Goal: Task Accomplishment & Management: Manage account settings

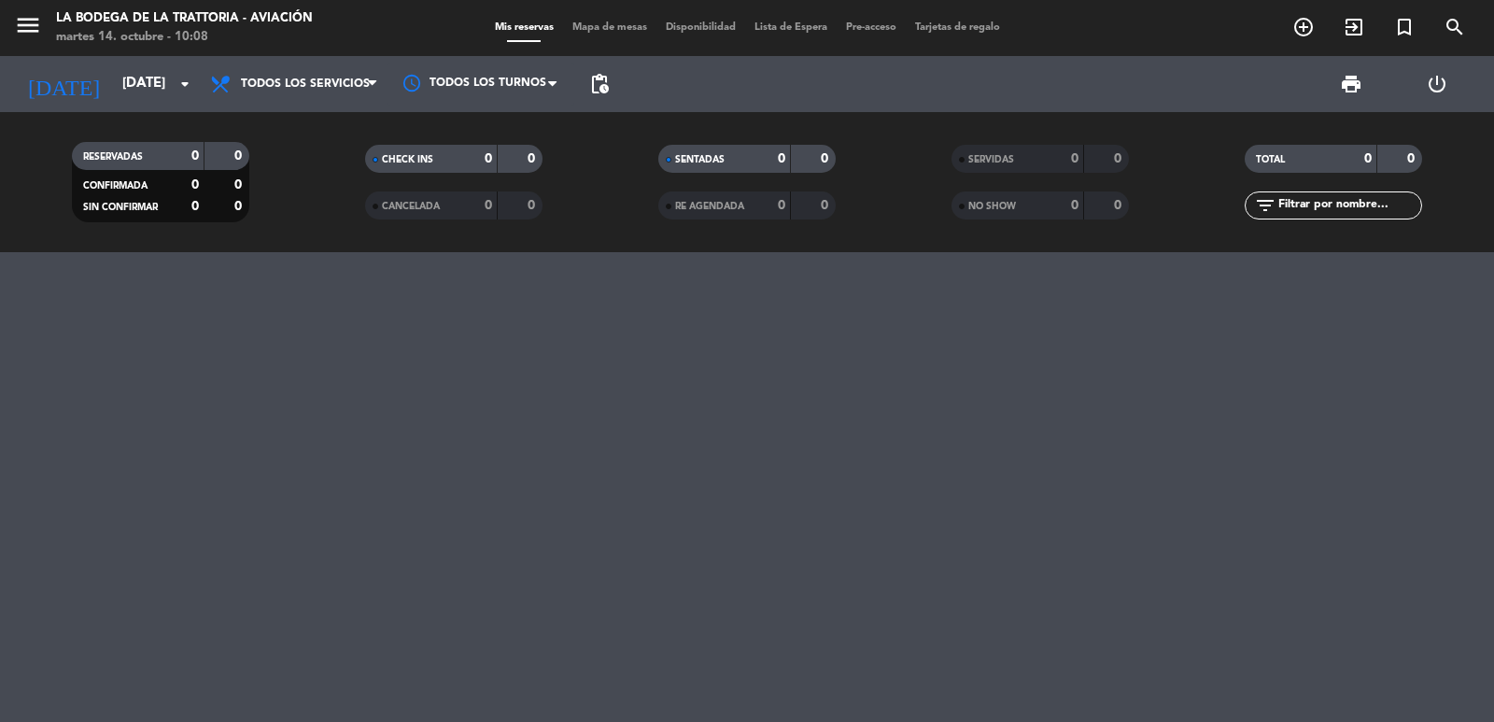
click at [131, 77] on input "[DATE]" at bounding box center [203, 83] width 180 height 35
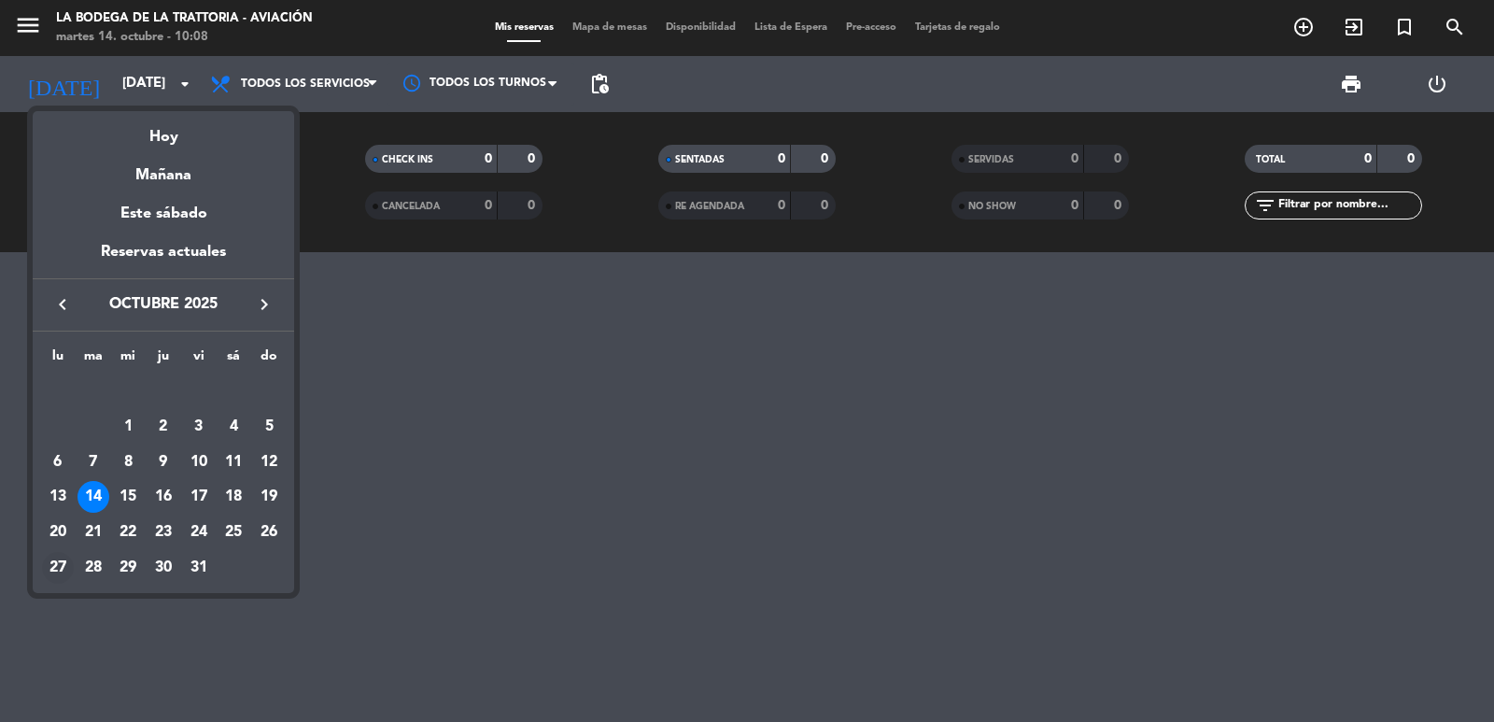
click at [60, 560] on div "27" at bounding box center [58, 568] width 32 height 32
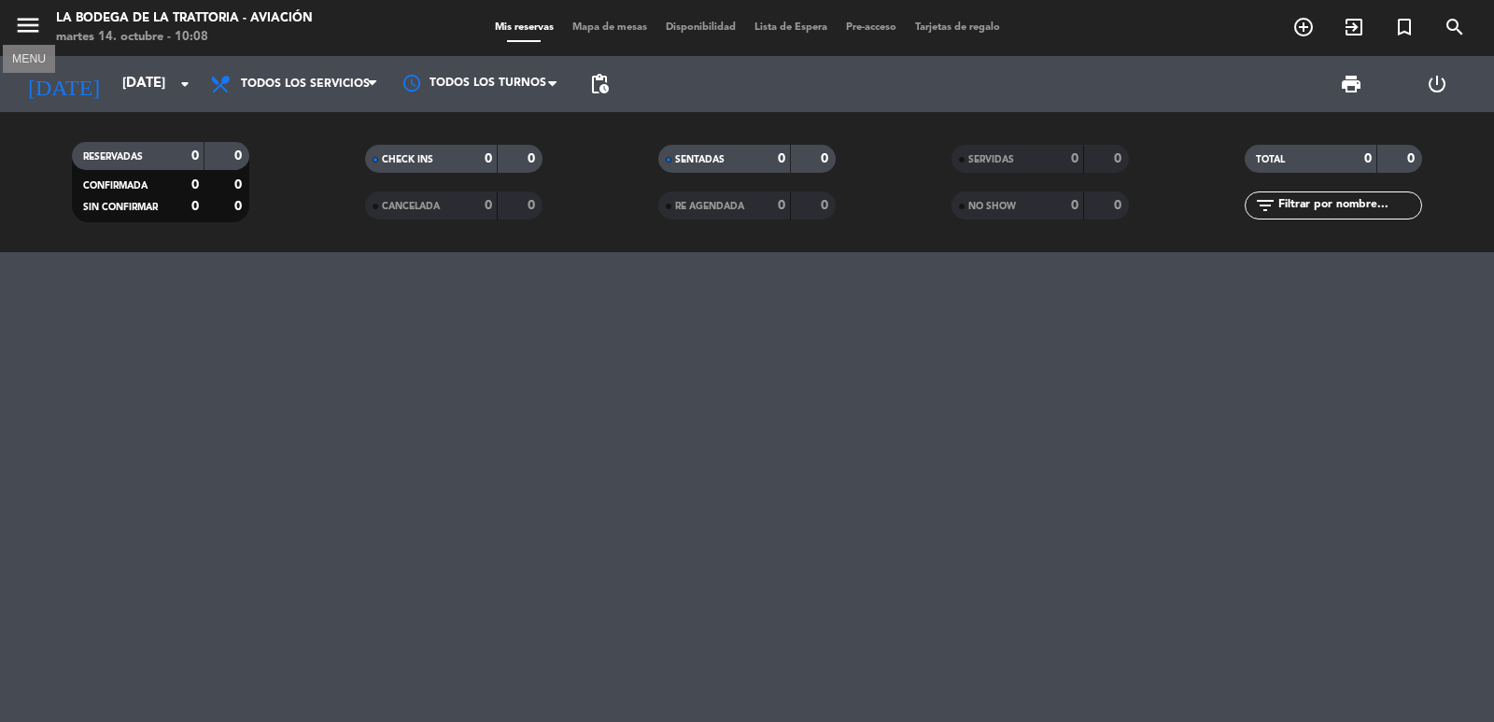
click at [34, 22] on icon "menu" at bounding box center [28, 25] width 28 height 28
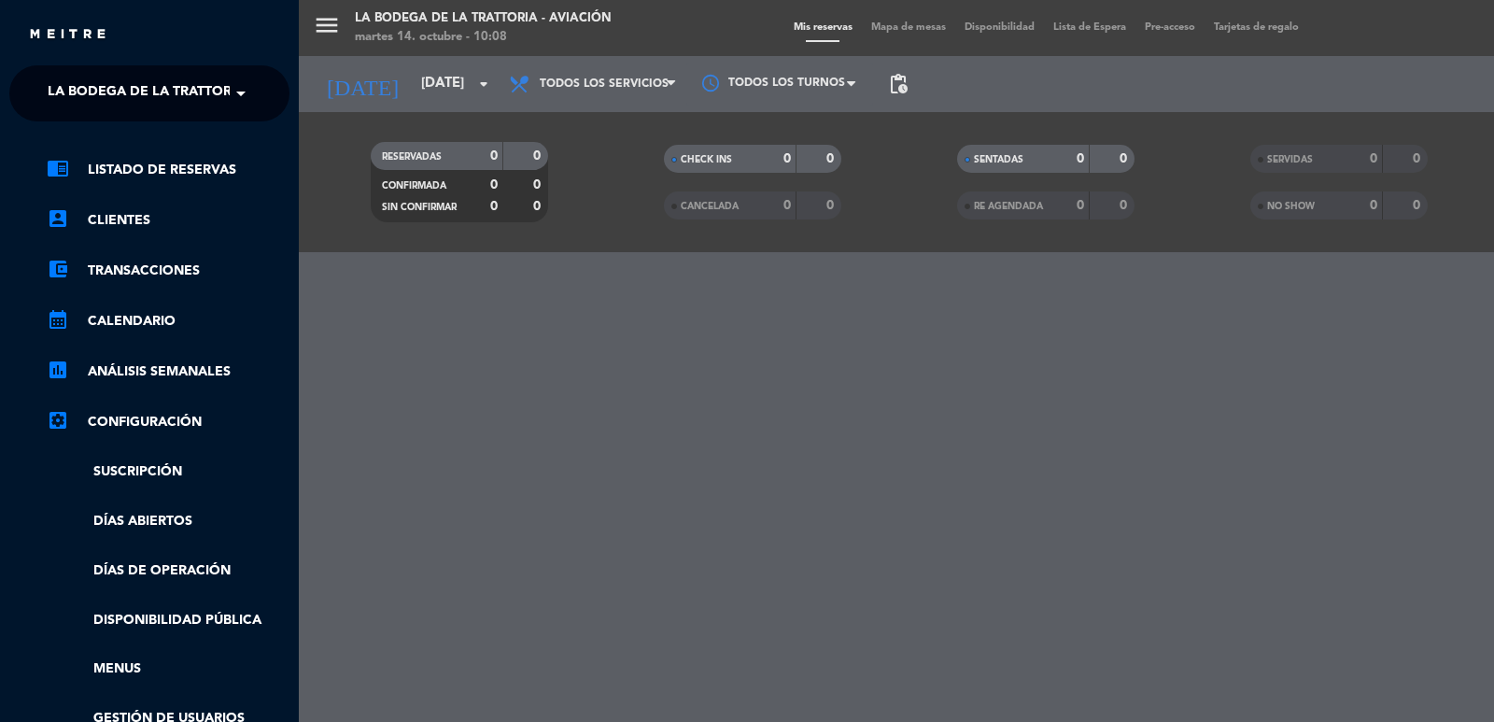
click at [72, 88] on span "La Bodega de la Trattoria - Aviación" at bounding box center [185, 93] width 274 height 39
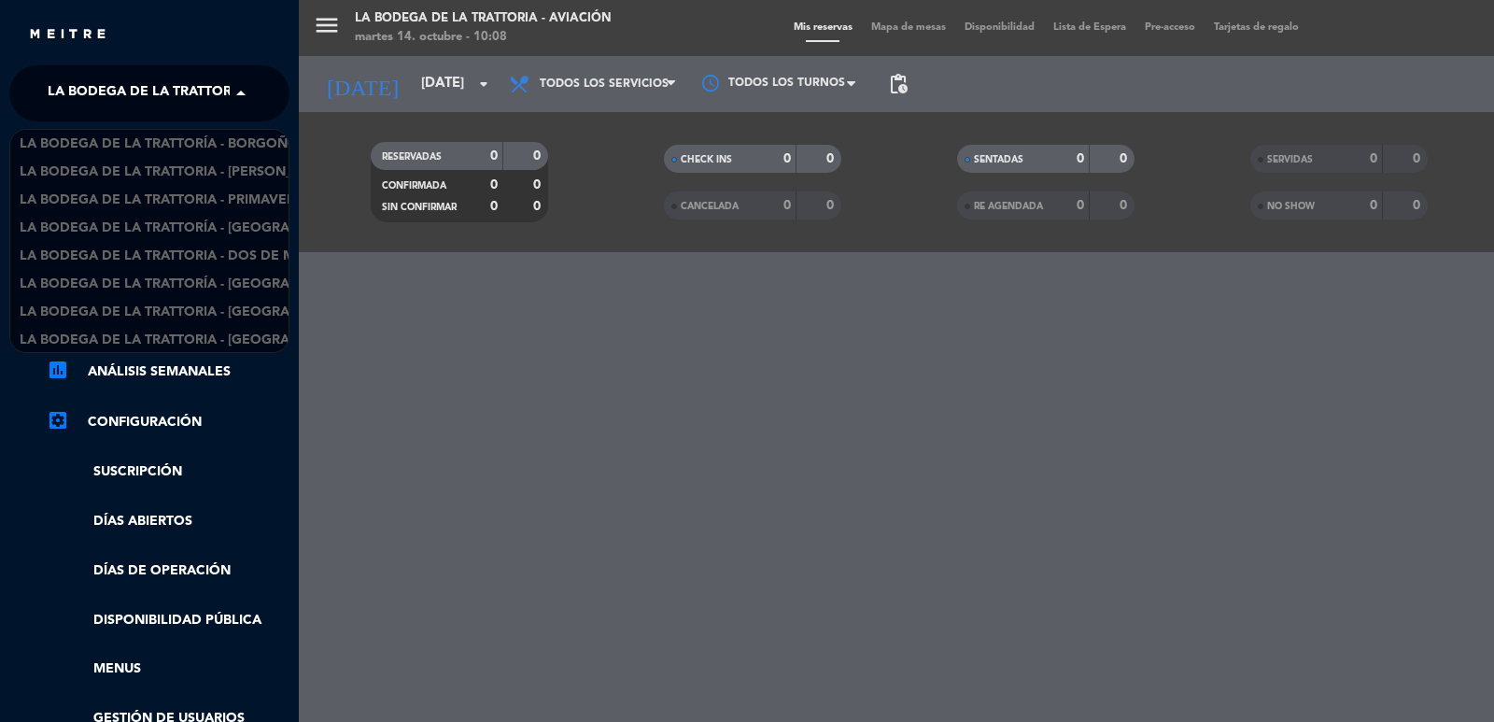
scroll to position [30, 0]
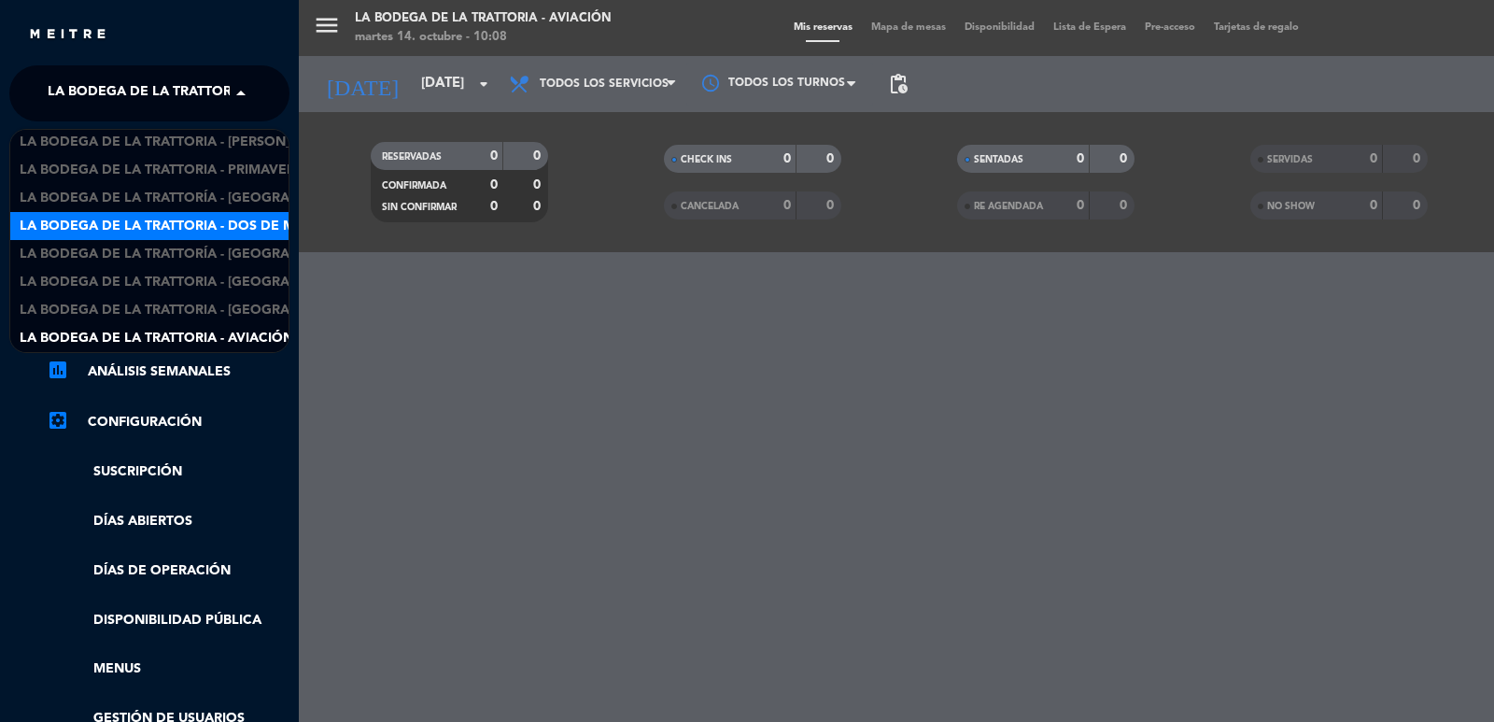
click at [241, 222] on span "La Bodega de la Trattoria - Dos de Mayo" at bounding box center [171, 226] width 303 height 21
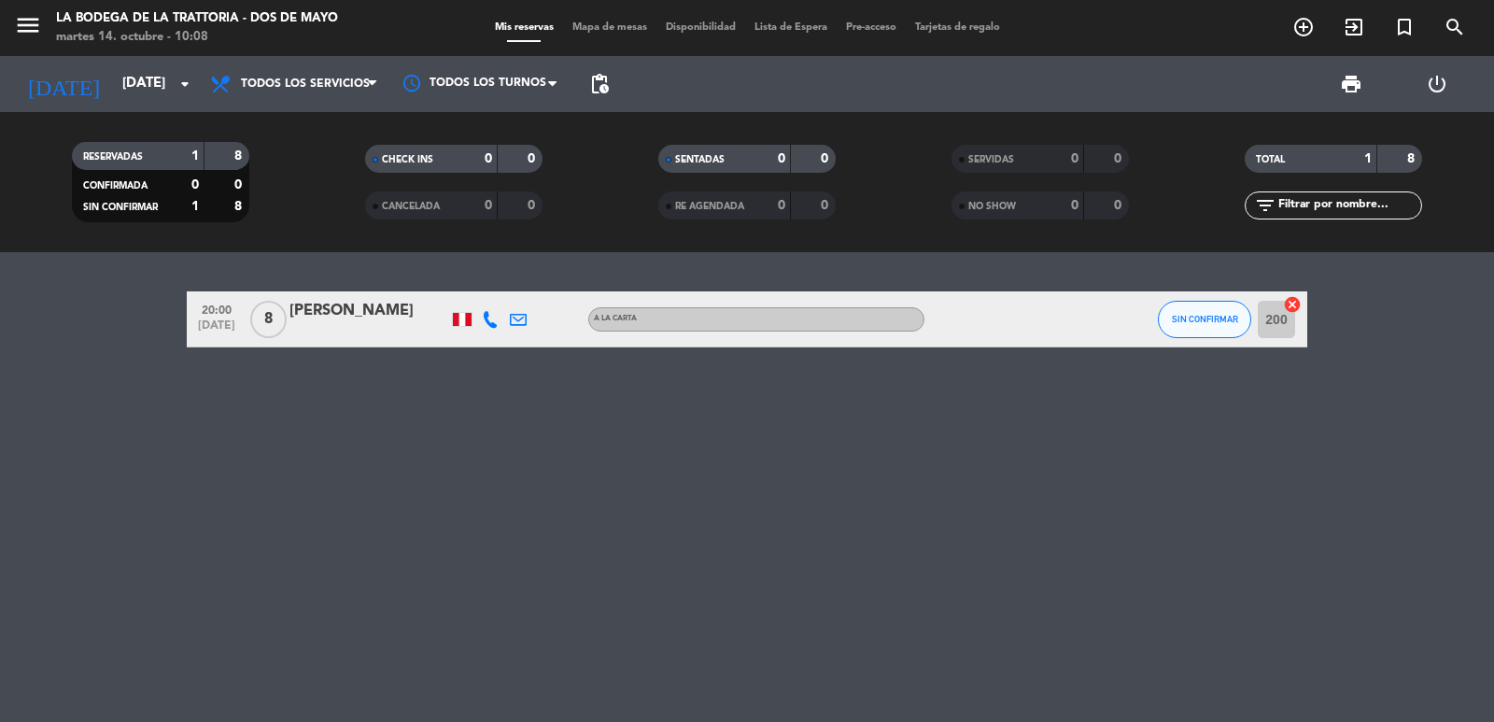
click at [487, 311] on icon at bounding box center [490, 319] width 17 height 17
click at [503, 283] on span "content_paste" at bounding box center [510, 288] width 14 height 14
click at [521, 316] on icon at bounding box center [518, 319] width 17 height 17
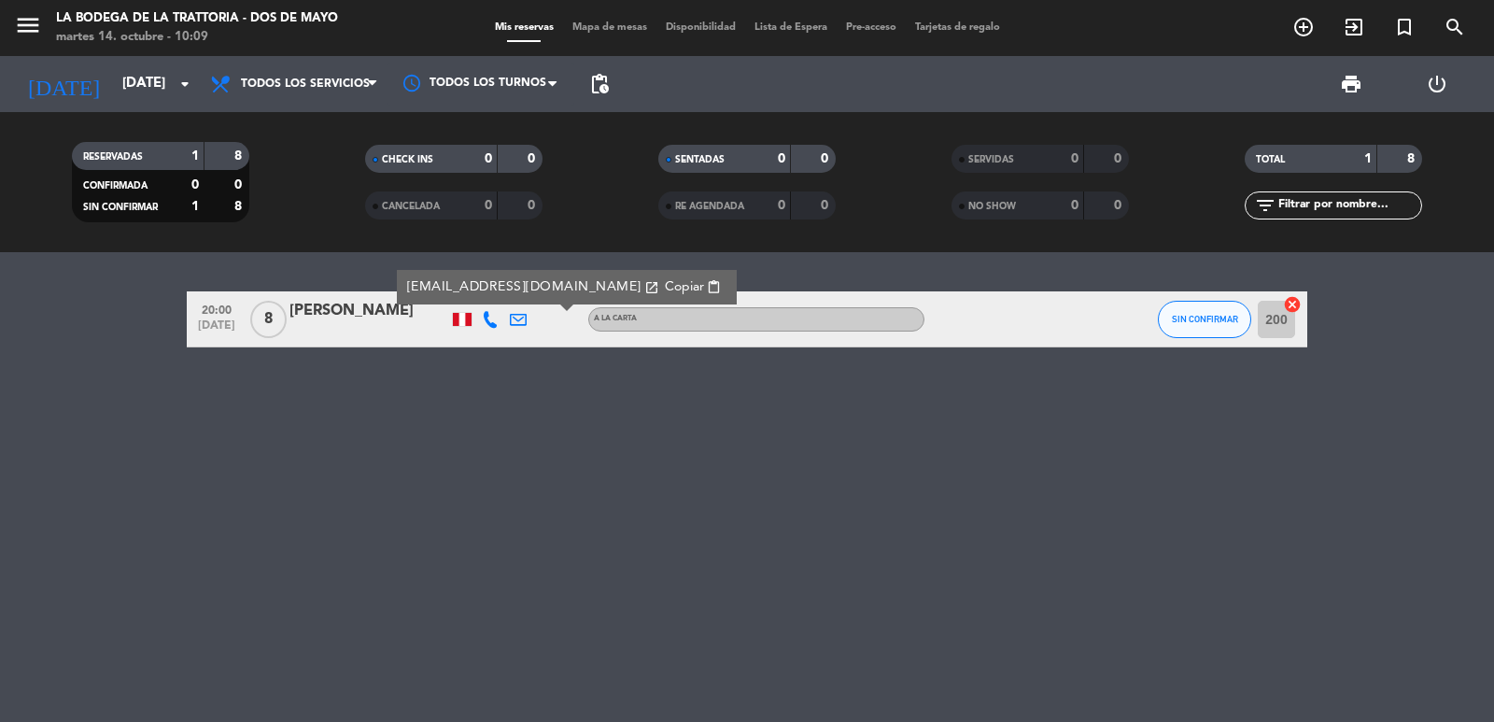
click at [665, 284] on span "Copiar" at bounding box center [684, 287] width 39 height 20
click at [120, 90] on input "[DATE]" at bounding box center [203, 83] width 180 height 35
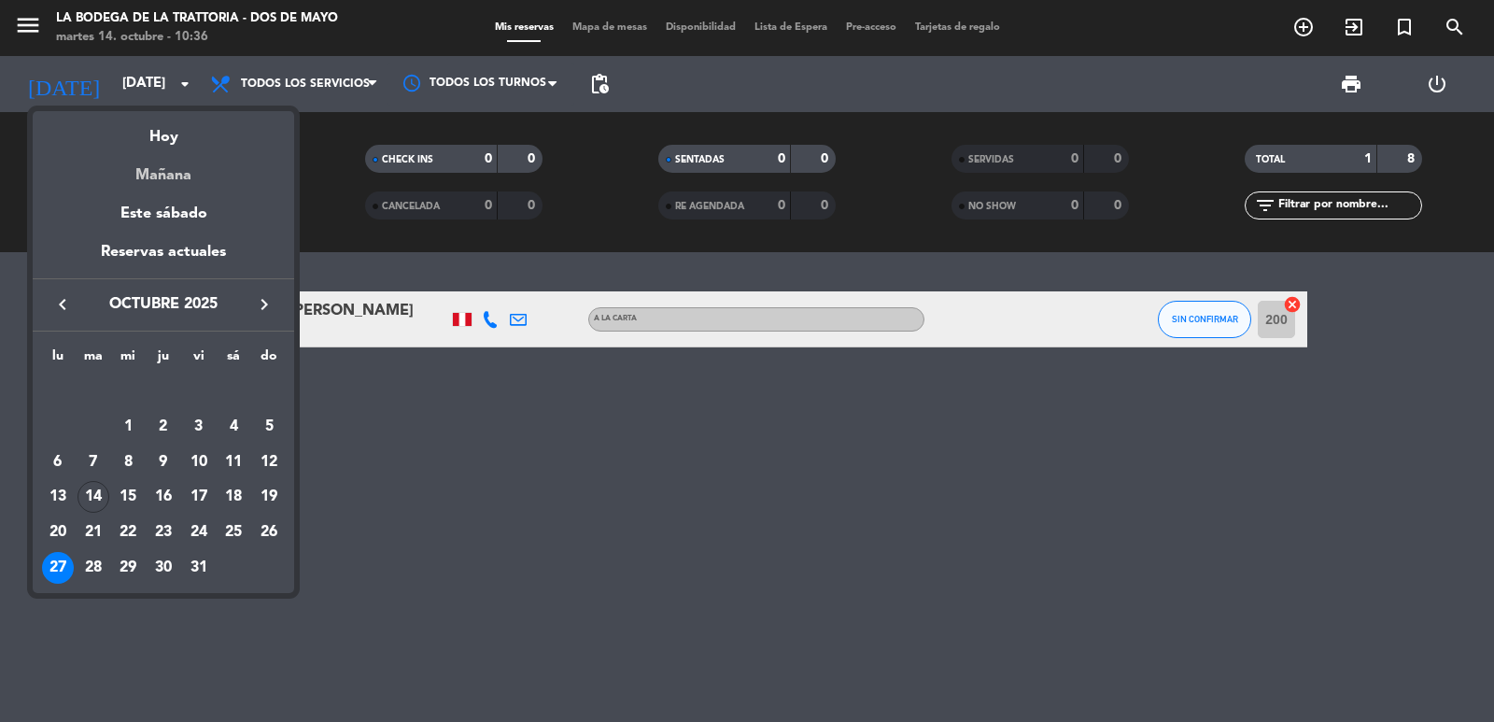
click at [162, 169] on div "Mañana" at bounding box center [163, 168] width 261 height 38
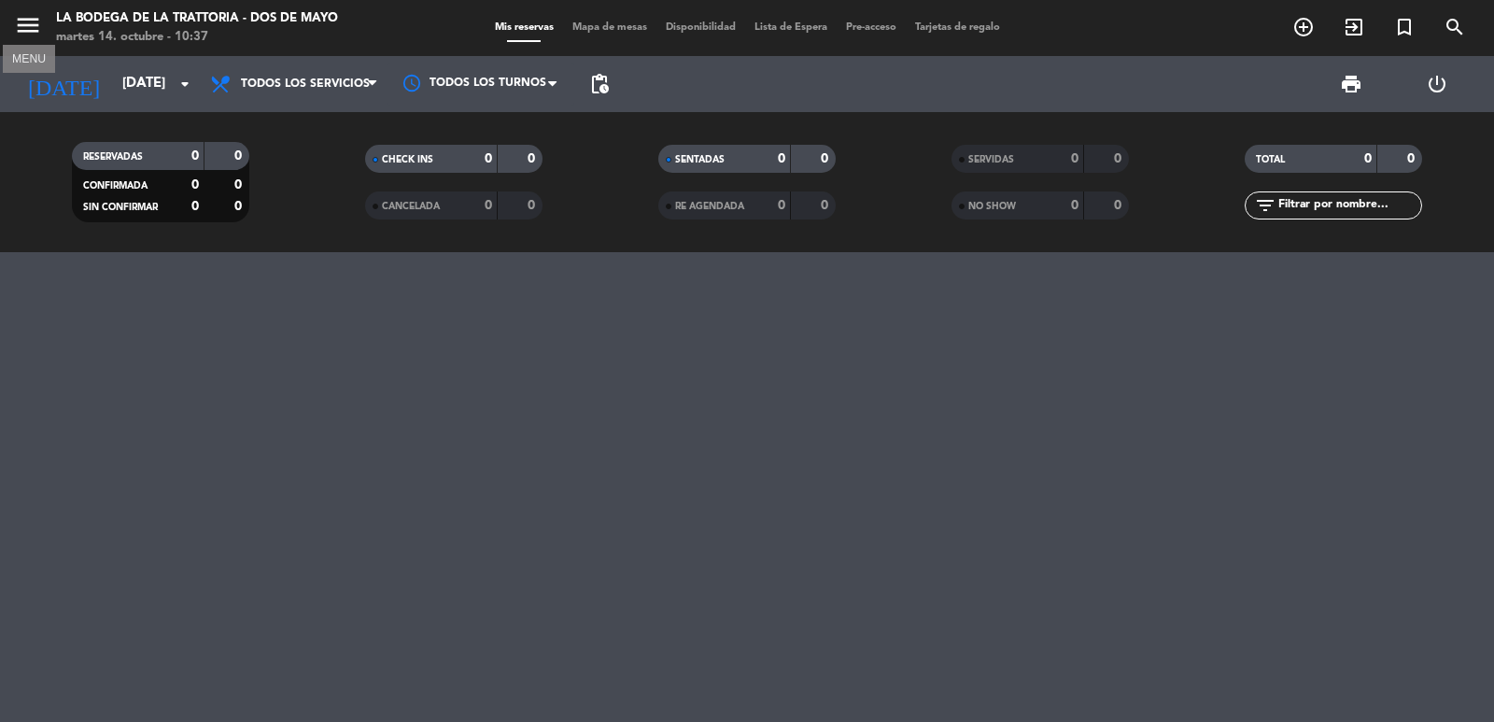
click at [39, 26] on icon "menu" at bounding box center [28, 25] width 28 height 28
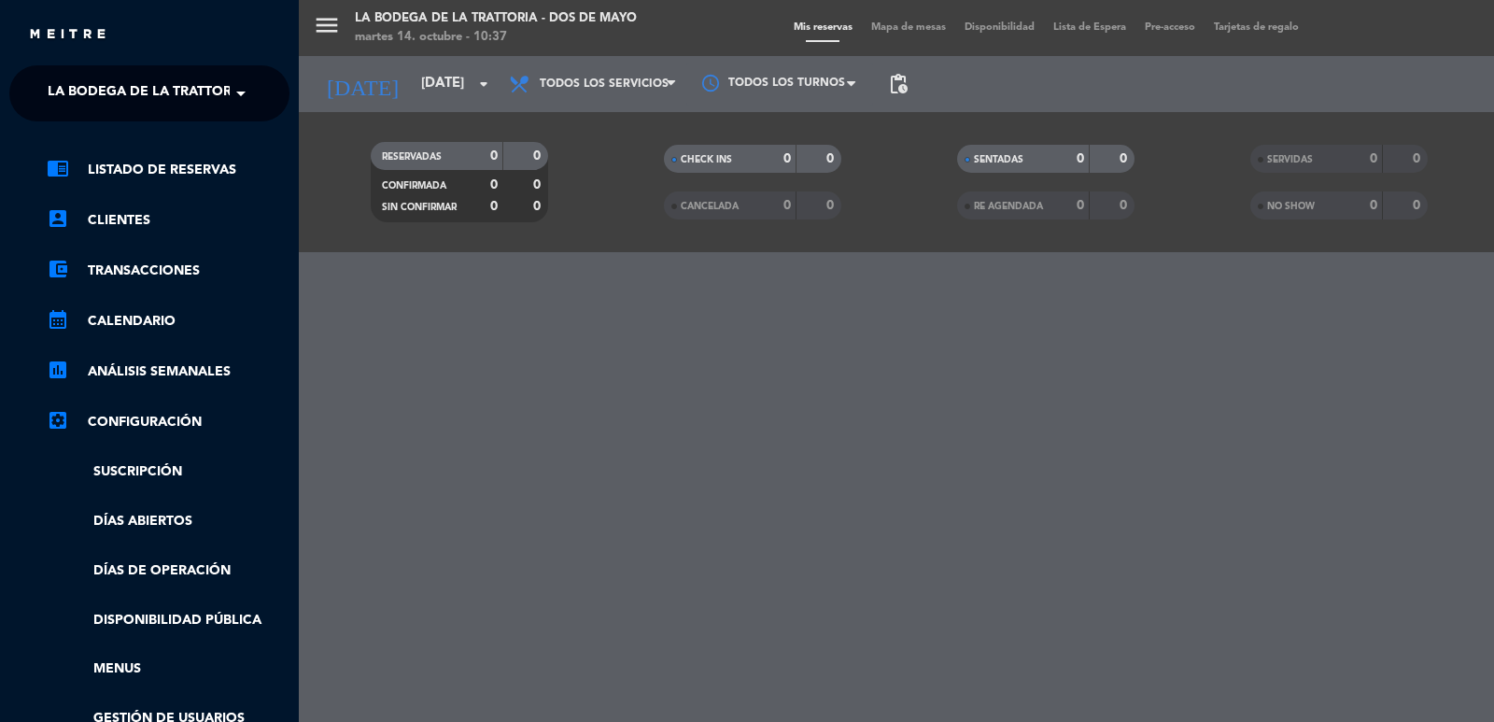
click at [89, 89] on span "La Bodega de la Trattoria - Dos de Mayo" at bounding box center [199, 93] width 303 height 39
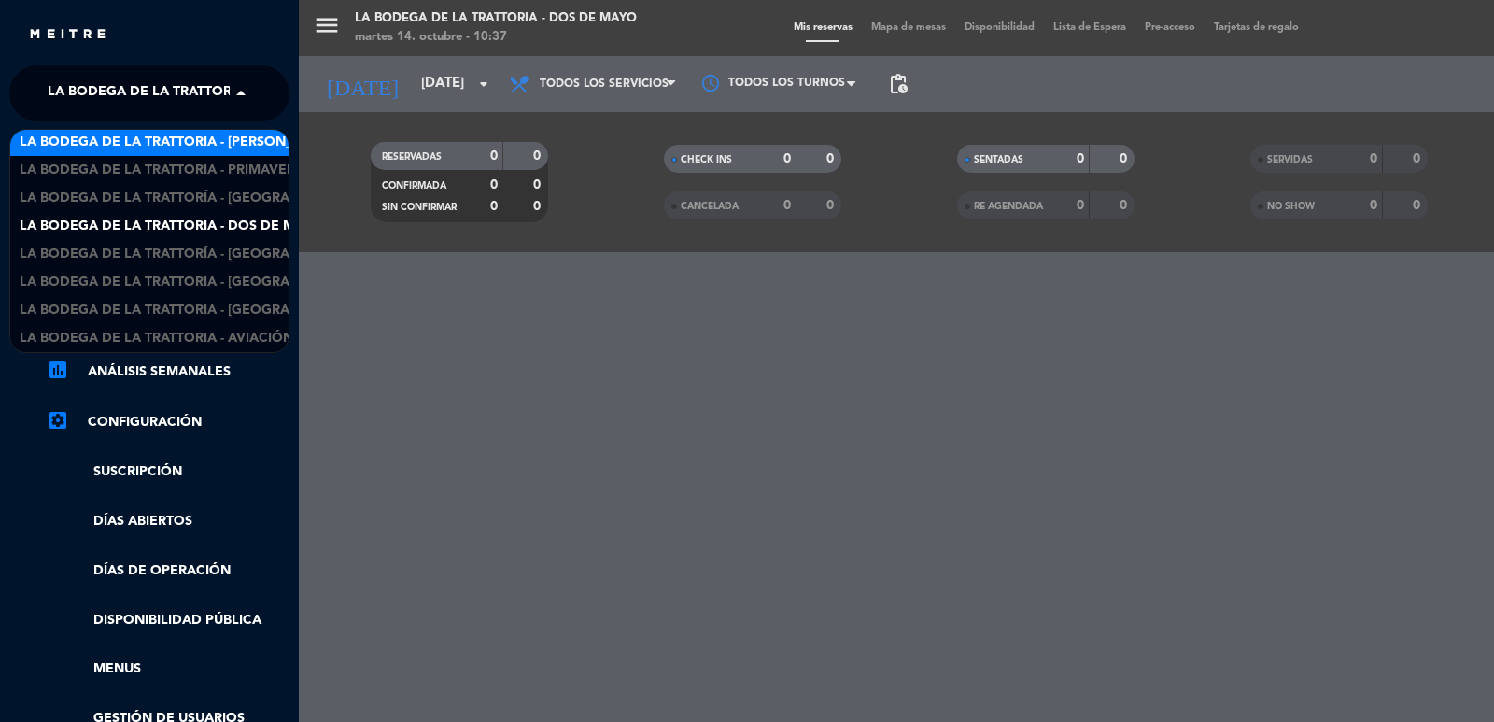
click at [263, 146] on span "La Bodega de la Trattoria - [PERSON_NAME]" at bounding box center [178, 142] width 316 height 21
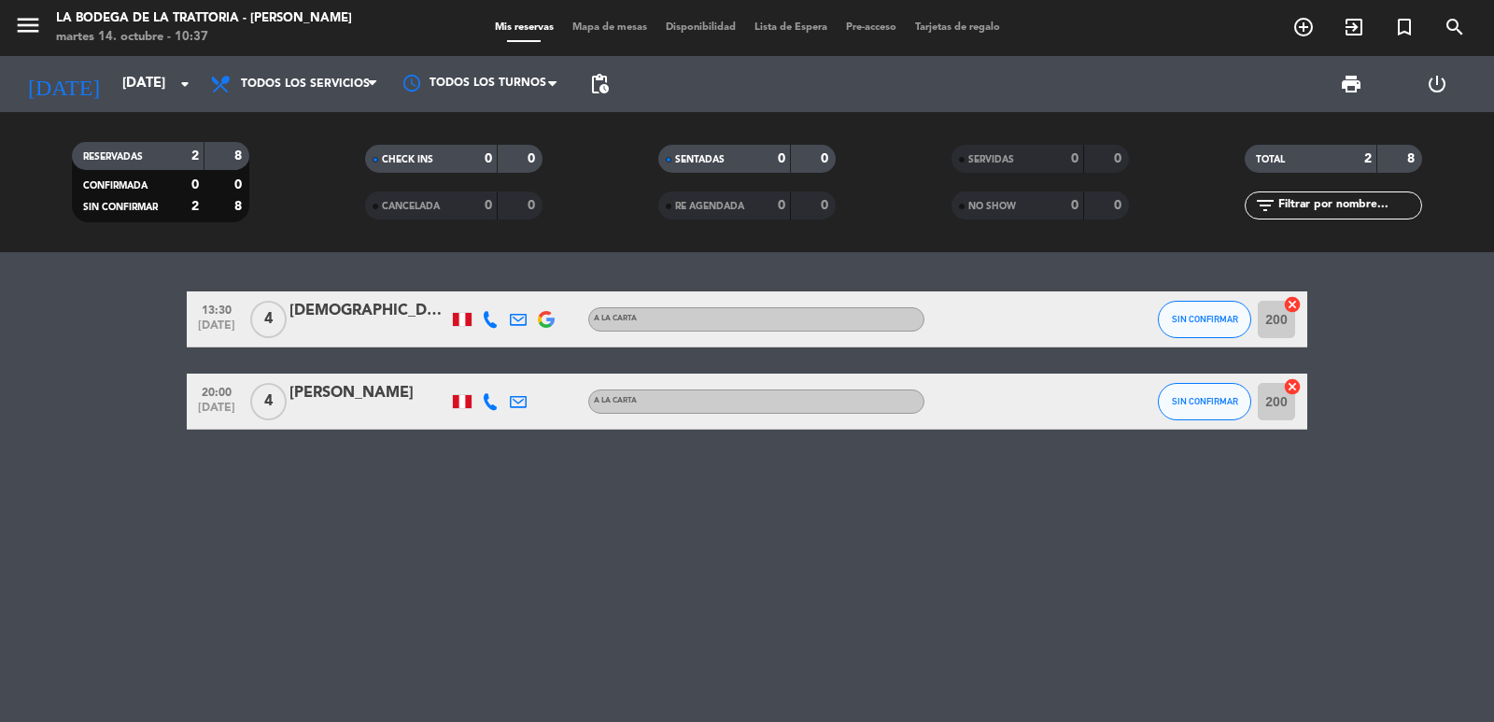
click at [492, 320] on icon at bounding box center [490, 319] width 17 height 17
click at [498, 285] on span "content_paste" at bounding box center [505, 288] width 14 height 14
click at [501, 282] on span "content_paste" at bounding box center [505, 288] width 14 height 14
click at [522, 322] on icon at bounding box center [518, 319] width 17 height 17
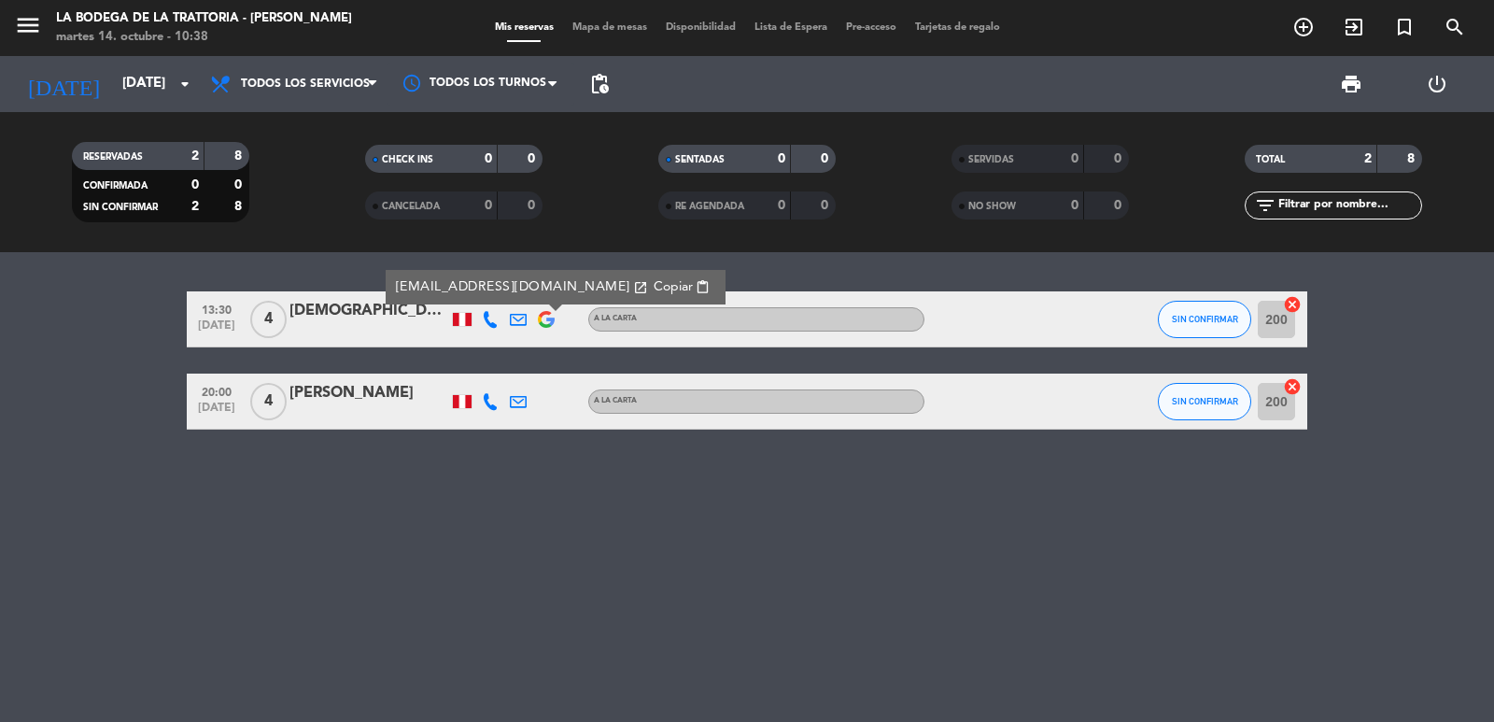
click at [654, 286] on span "Copiar" at bounding box center [673, 287] width 39 height 20
click at [113, 71] on input "[DATE]" at bounding box center [203, 83] width 180 height 35
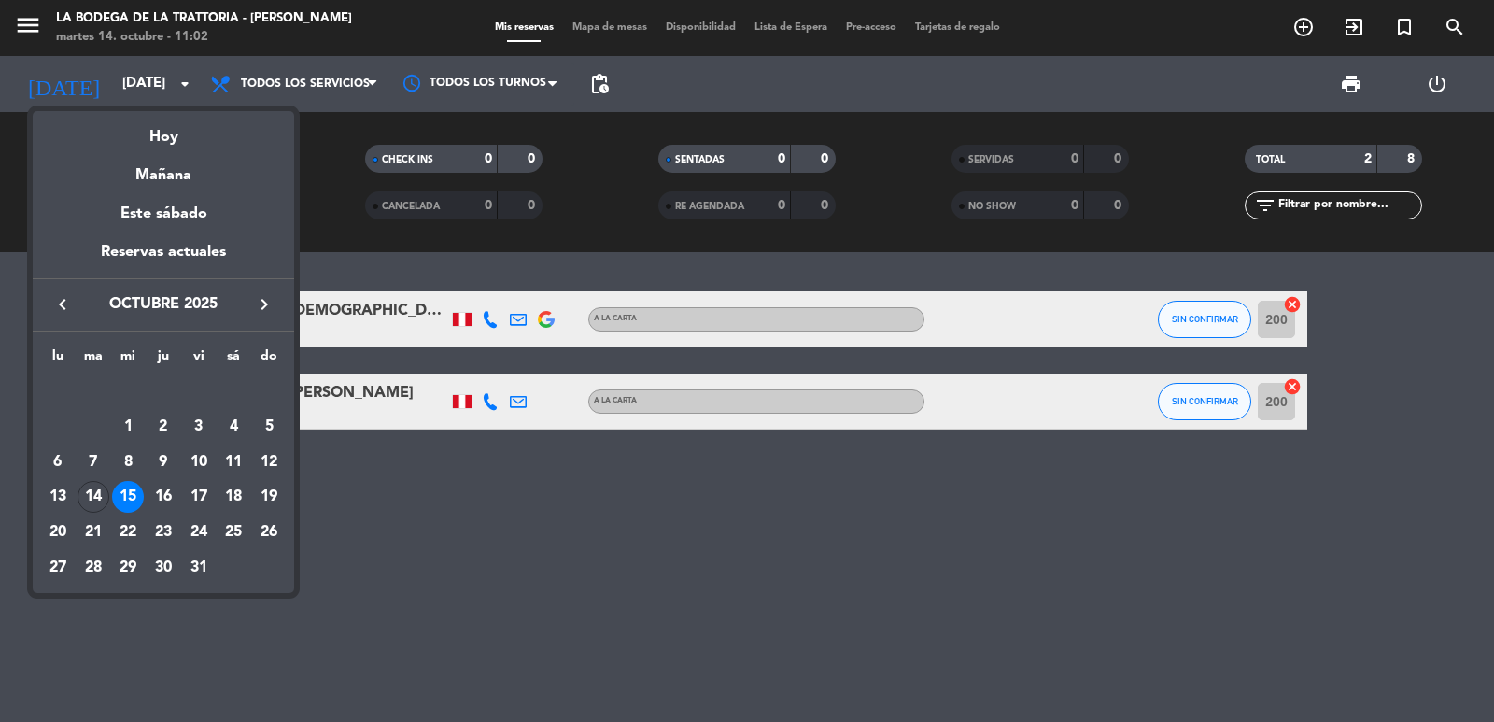
click at [144, 128] on div "Hoy" at bounding box center [163, 130] width 261 height 38
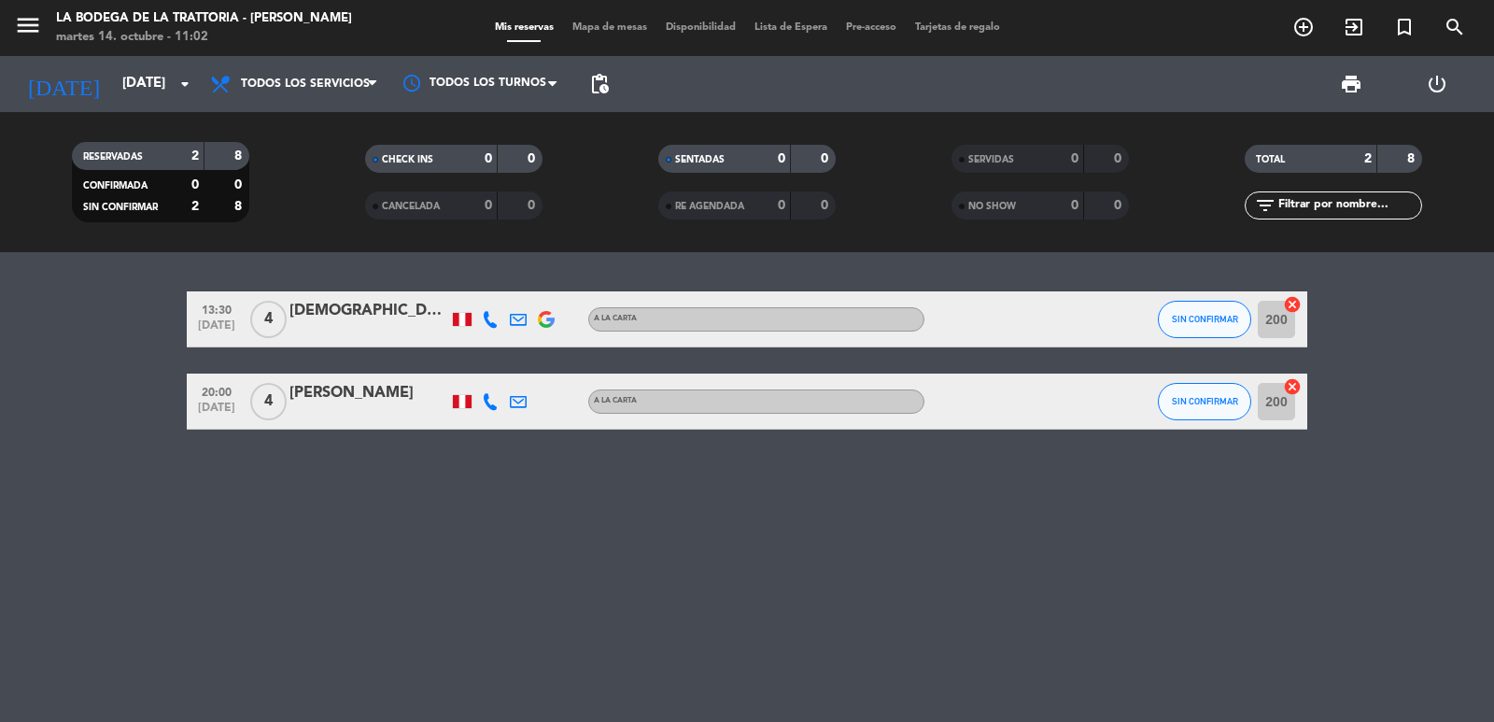
type input "[DATE]"
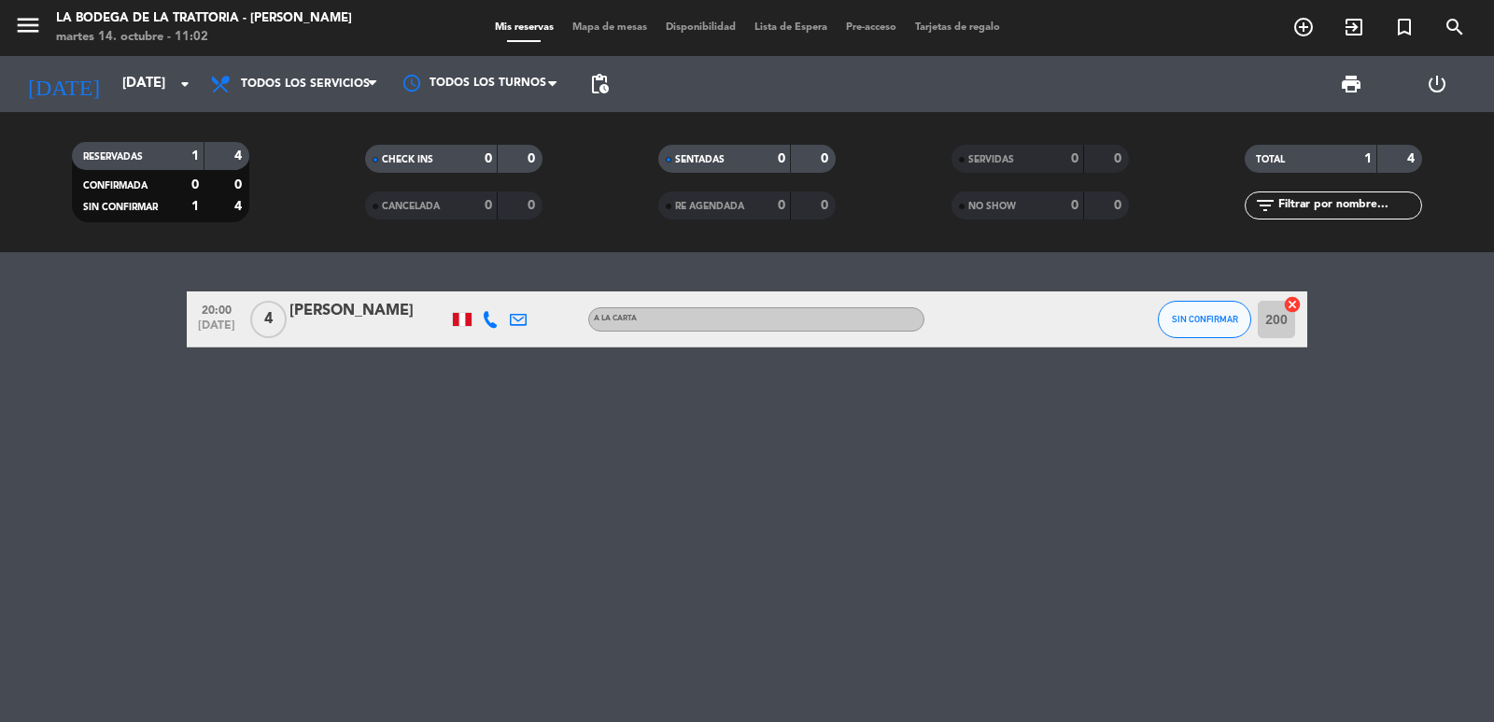
click at [489, 319] on icon at bounding box center [490, 319] width 17 height 17
click at [503, 281] on span "content_paste" at bounding box center [510, 288] width 14 height 14
click at [515, 315] on icon at bounding box center [518, 319] width 17 height 17
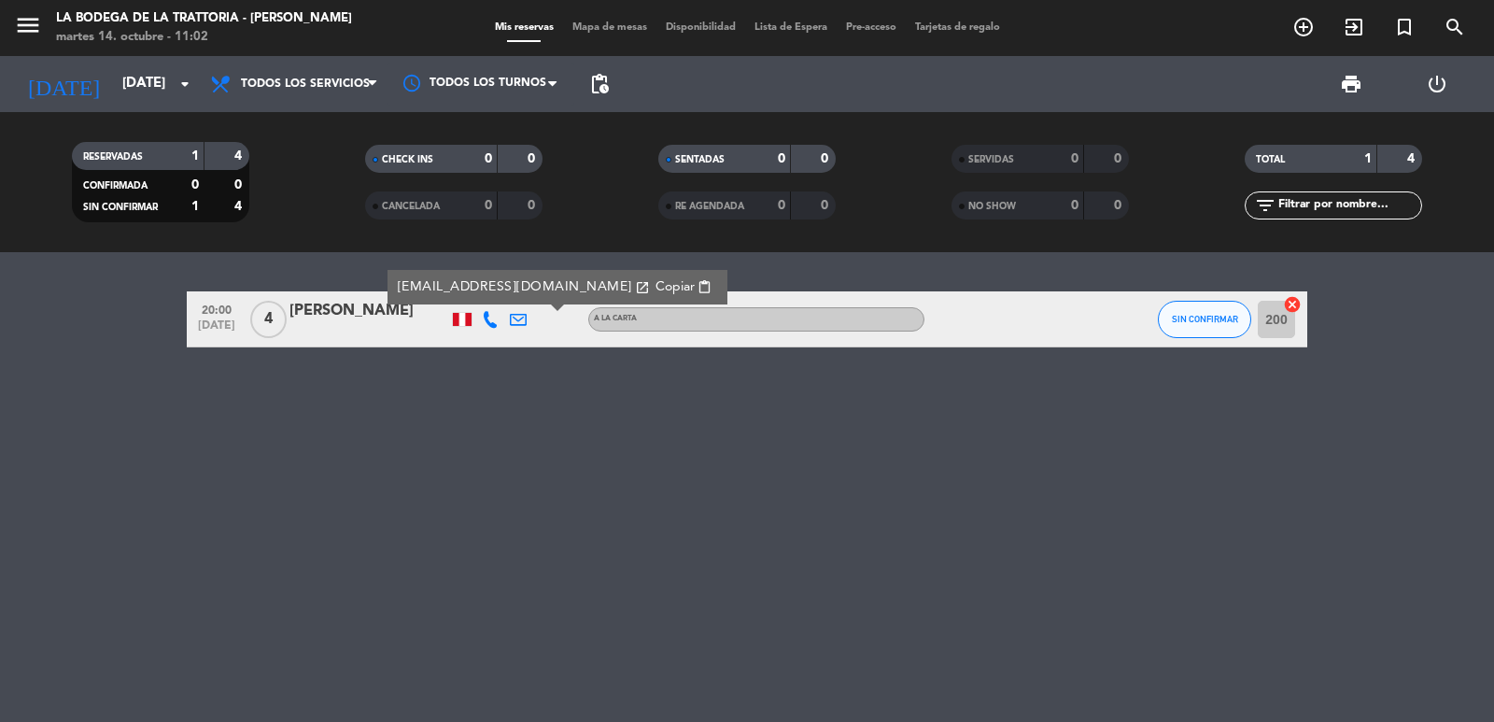
click at [655, 280] on span "Copiar" at bounding box center [674, 287] width 39 height 20
click at [655, 288] on span "Copiar" at bounding box center [674, 287] width 39 height 20
click at [32, 20] on icon "menu" at bounding box center [28, 25] width 28 height 28
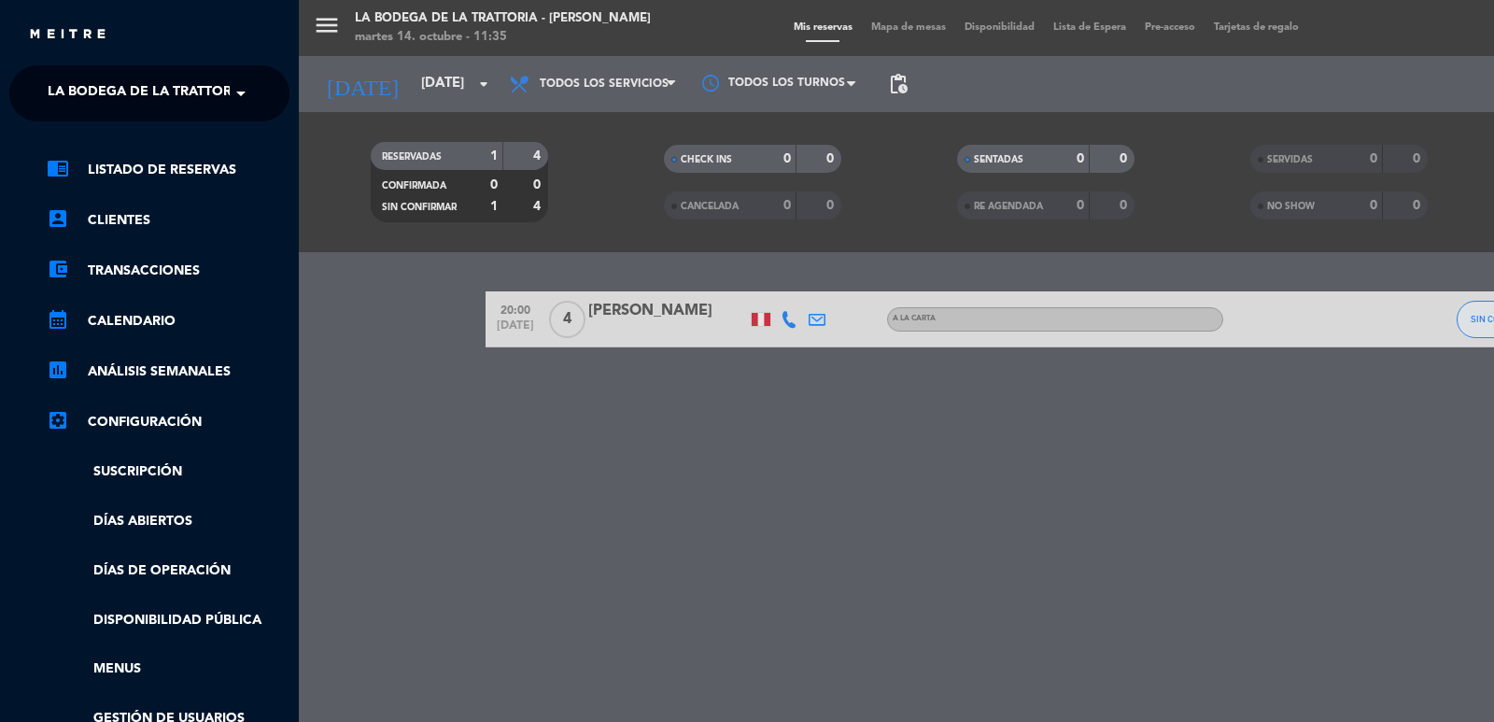
click at [61, 88] on span "La Bodega de la Trattoria - [PERSON_NAME]" at bounding box center [206, 93] width 316 height 39
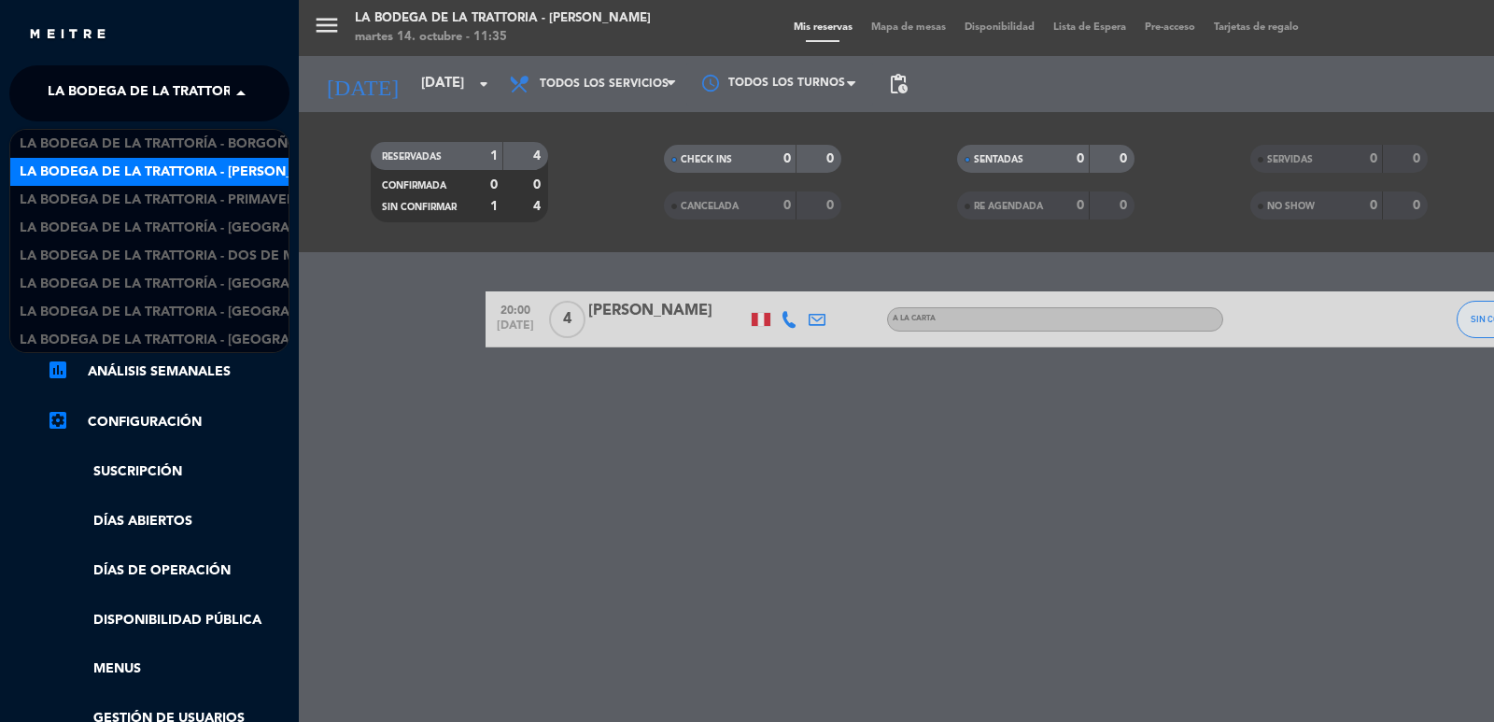
scroll to position [28, 0]
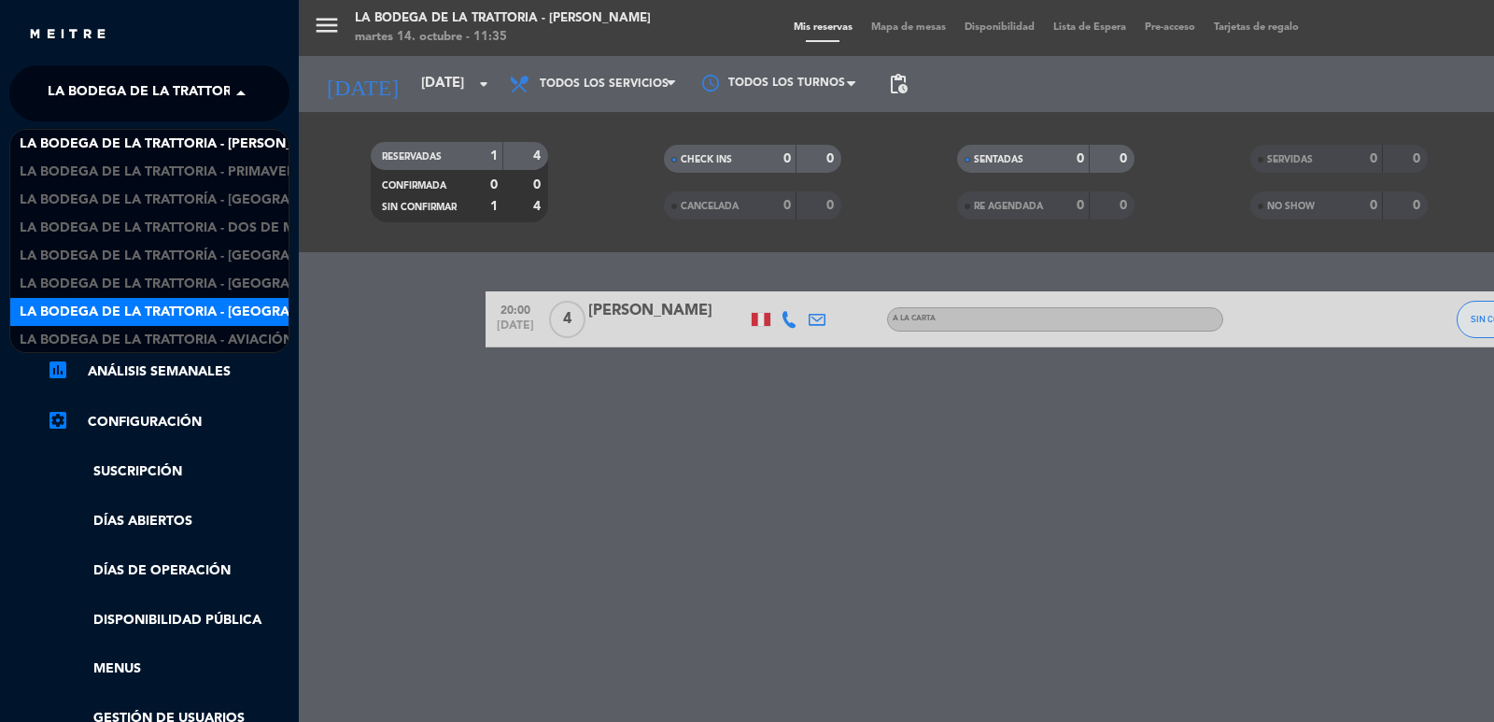
click at [237, 315] on span "La Bodega de la Trattoria - [GEOGRAPHIC_DATA]" at bounding box center [193, 312] width 346 height 21
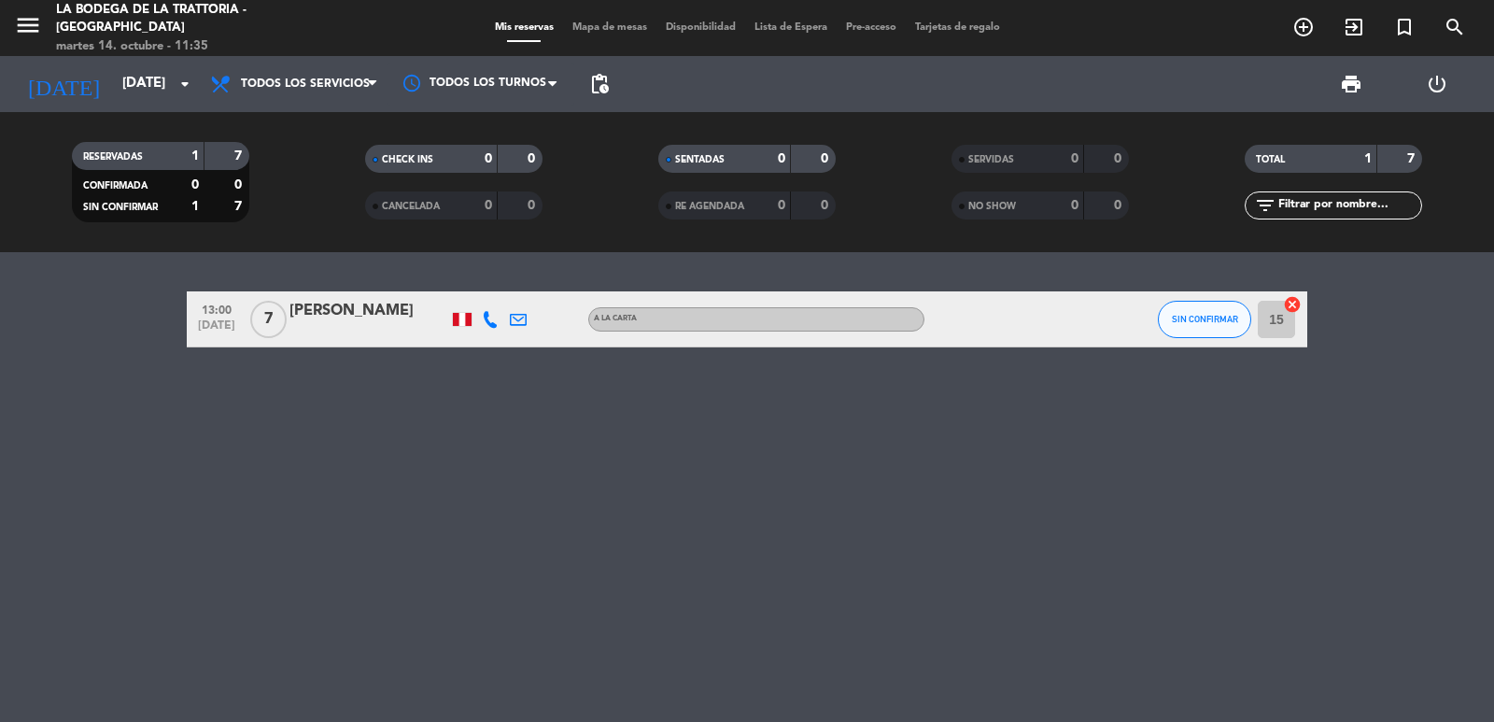
click at [490, 319] on icon at bounding box center [490, 319] width 17 height 17
click at [503, 288] on span "content_paste" at bounding box center [510, 288] width 14 height 14
click at [532, 318] on div at bounding box center [546, 318] width 28 height 55
click at [529, 318] on div at bounding box center [518, 318] width 28 height 55
click at [517, 321] on icon at bounding box center [518, 319] width 17 height 17
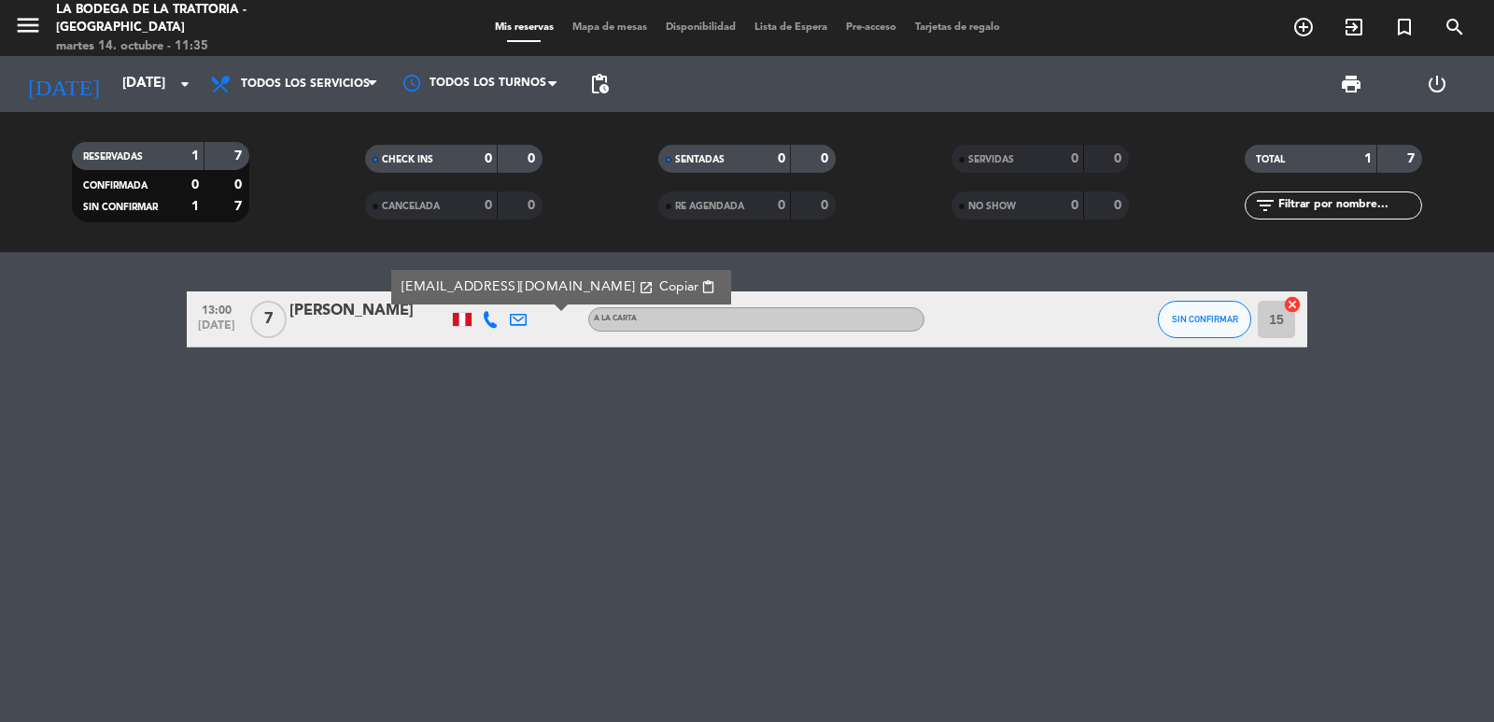
click at [659, 288] on span "Copiar" at bounding box center [678, 287] width 39 height 20
